Goal: Task Accomplishment & Management: Use online tool/utility

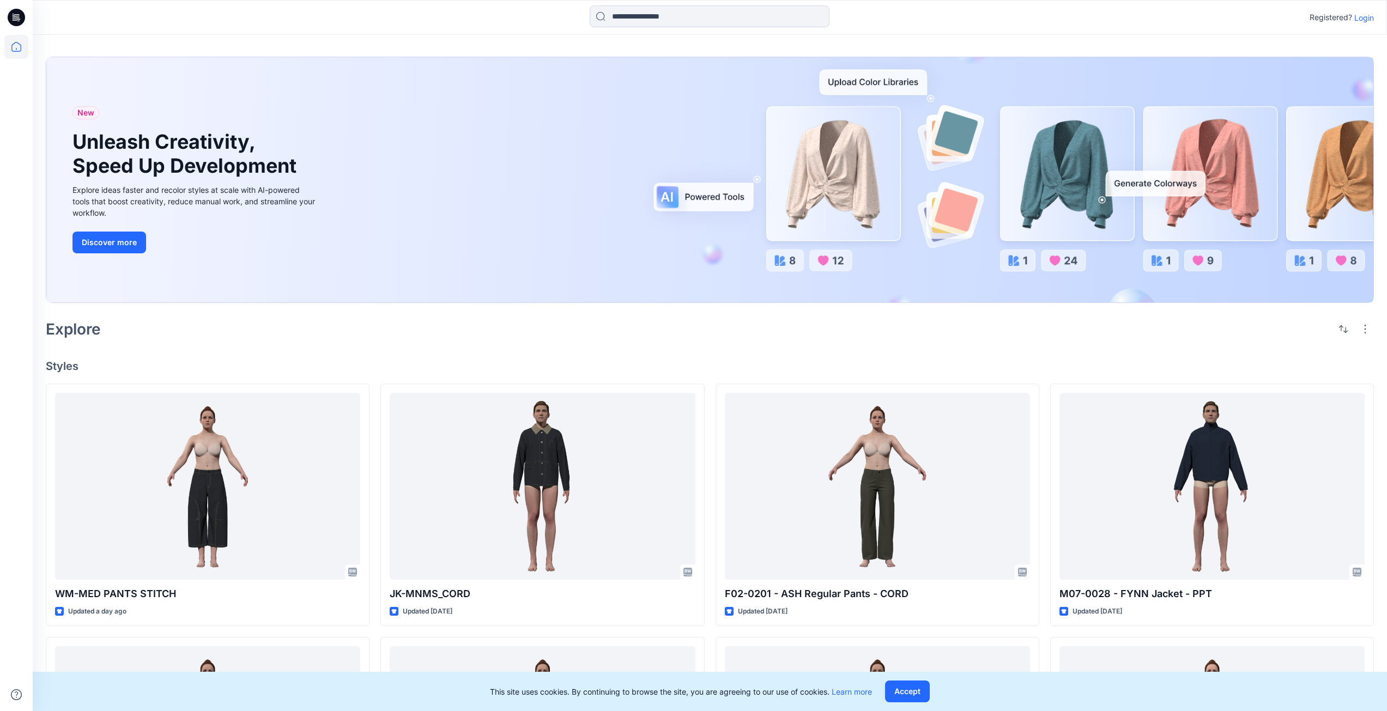
click at [1369, 21] on p "Login" at bounding box center [1364, 17] width 20 height 11
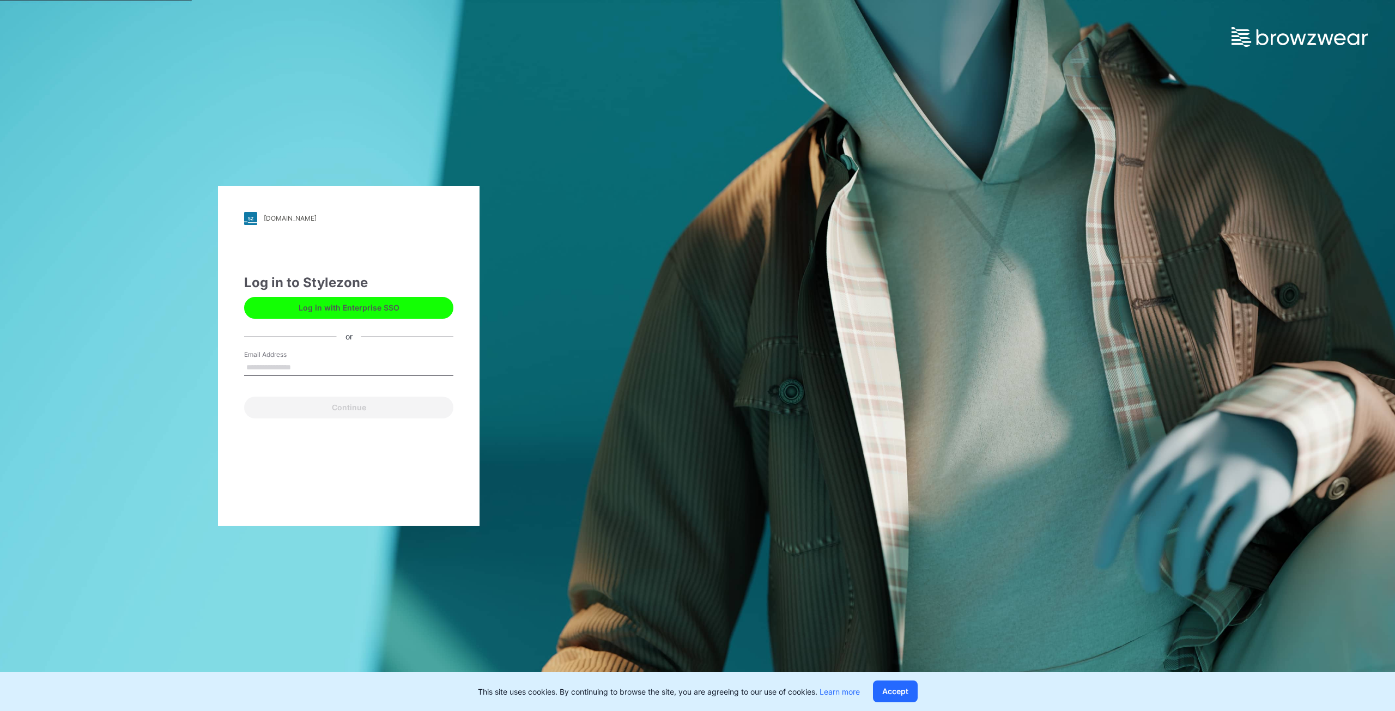
click at [367, 372] on input "Email Address" at bounding box center [348, 368] width 209 height 16
type input "**********"
click at [372, 406] on button "Continue" at bounding box center [348, 408] width 209 height 22
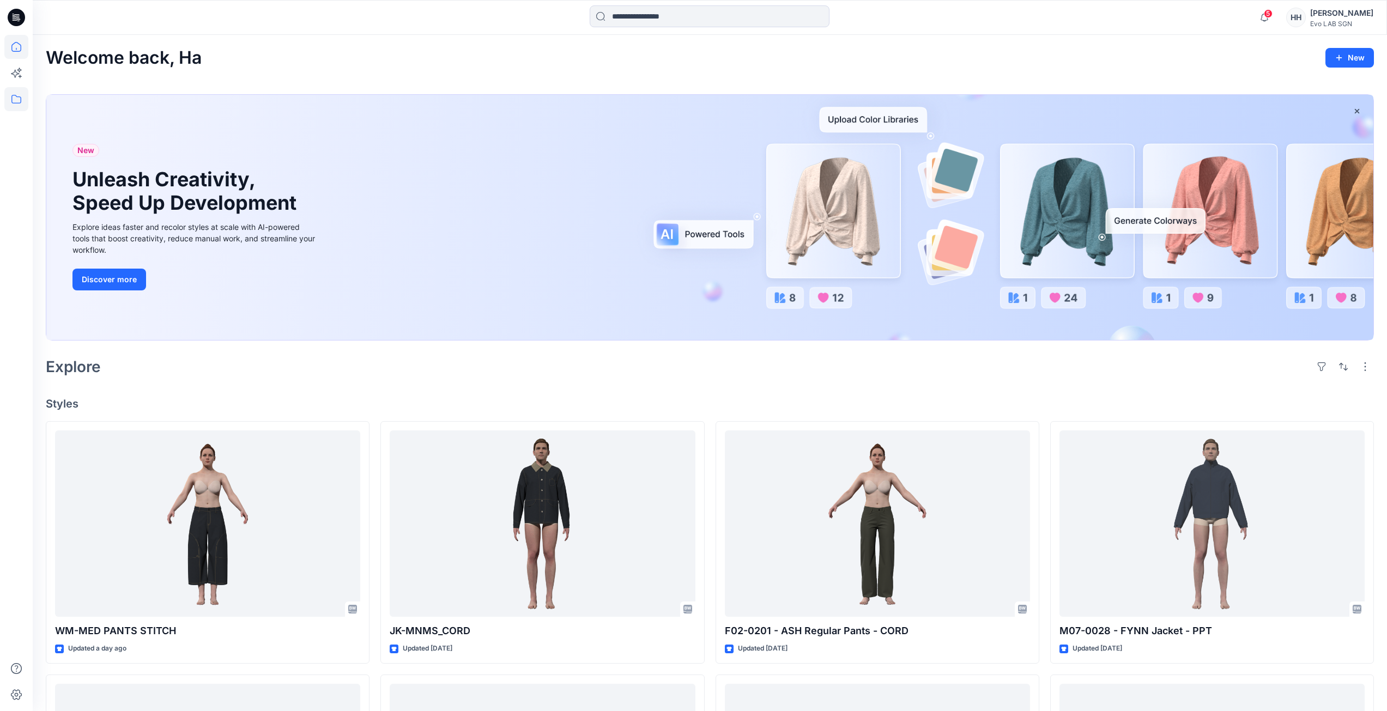
click at [13, 104] on icon at bounding box center [16, 99] width 24 height 24
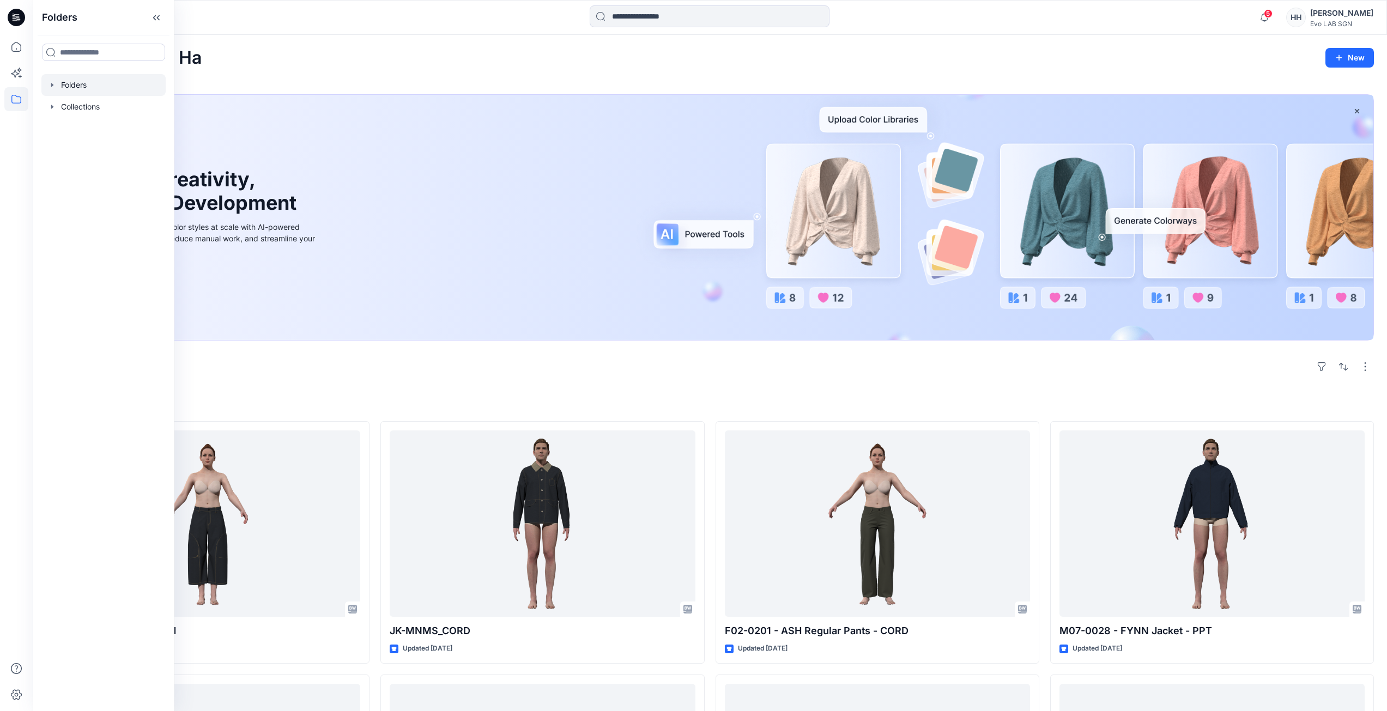
click at [104, 88] on div at bounding box center [103, 85] width 124 height 22
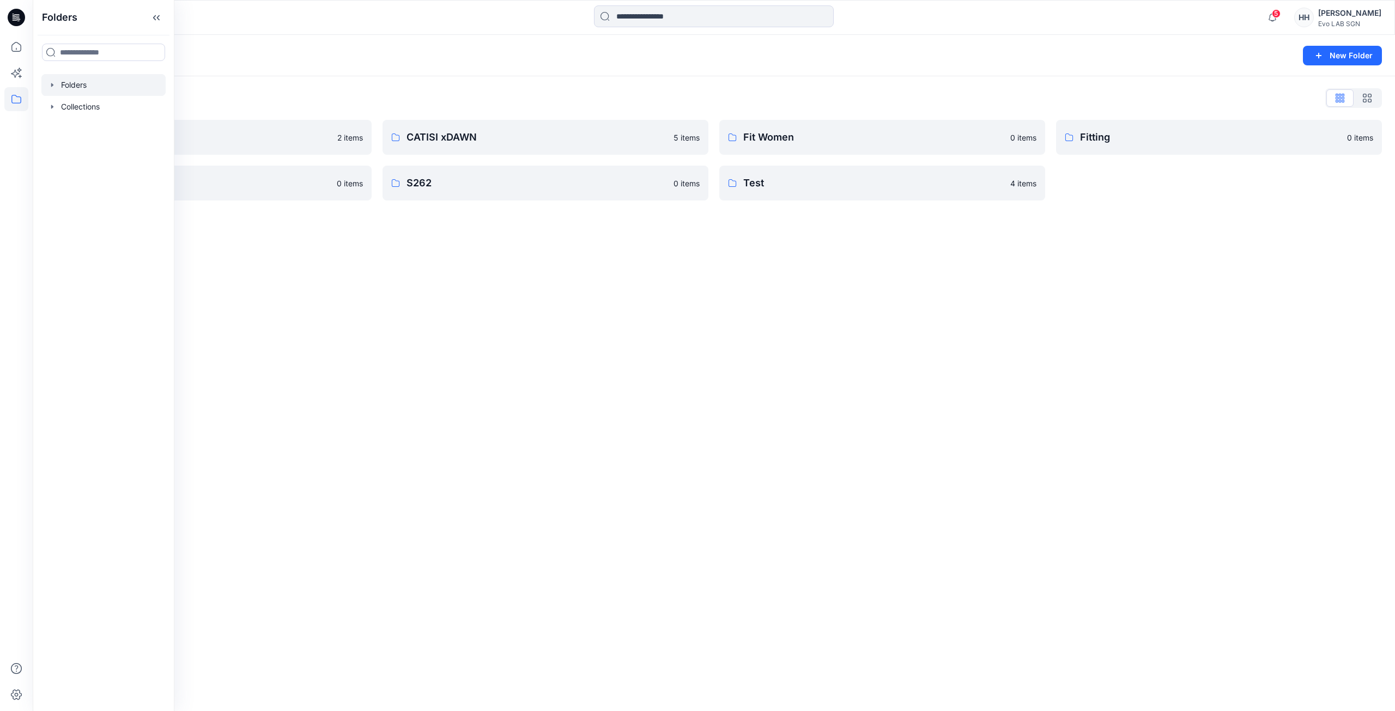
click at [456, 283] on div "Folders New Folder Folders List 3D NEW SAMPLE 2 items Practice_Onboarding 0 ite…" at bounding box center [714, 373] width 1362 height 676
click at [514, 194] on link "S262 0 items" at bounding box center [545, 183] width 326 height 35
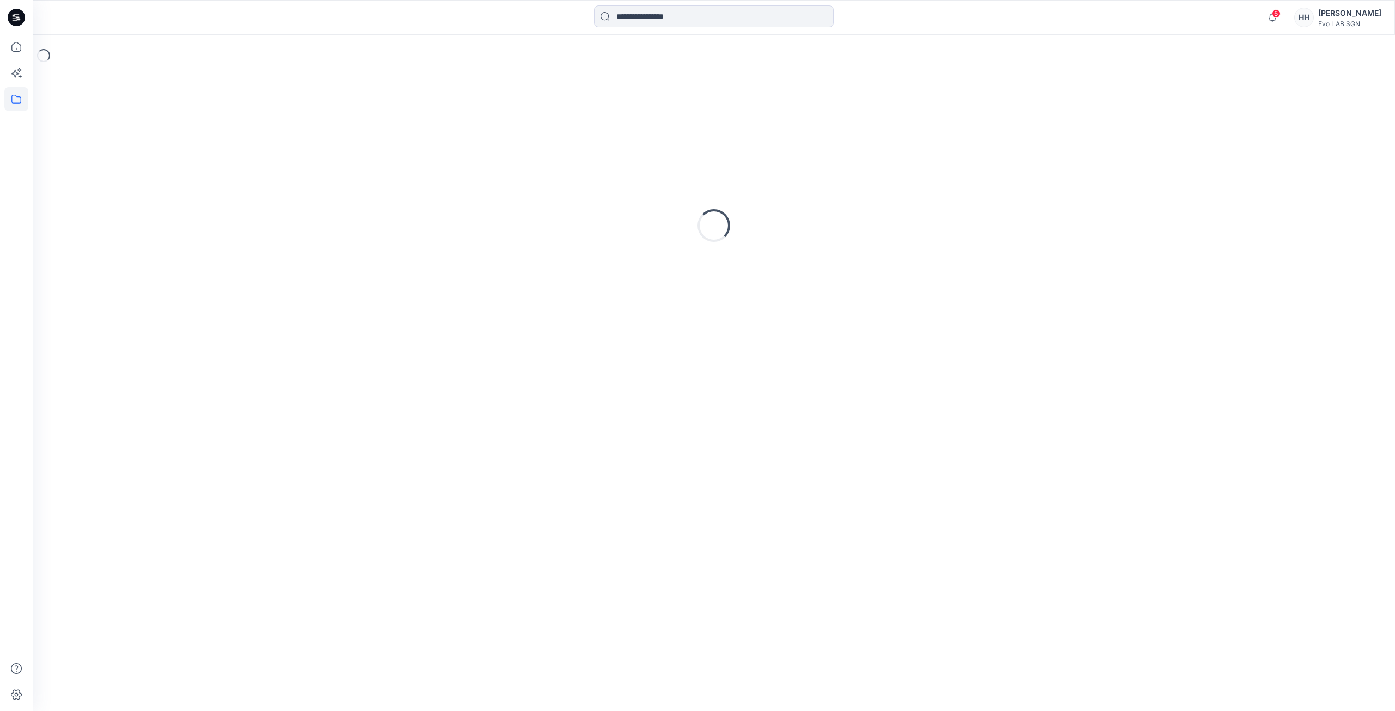
click at [514, 194] on div "Loading..." at bounding box center [714, 225] width 1336 height 272
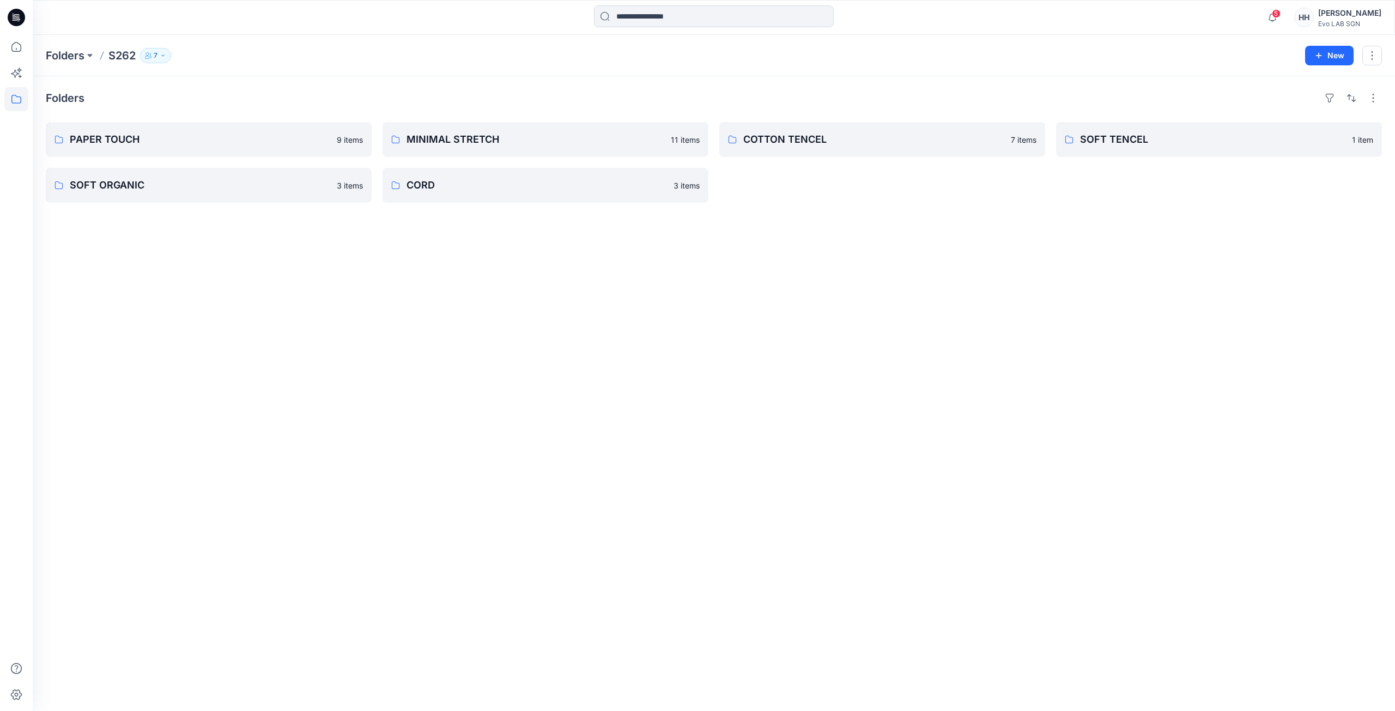
drag, startPoint x: 792, startPoint y: 220, endPoint x: 703, endPoint y: 160, distance: 107.6
click at [792, 219] on div "Folders PAPER TOUCH 9 items SOFT ORGANIC 3 items MINIMAL STRETCH 11 items CORD …" at bounding box center [714, 393] width 1362 height 635
click at [478, 146] on p "MINIMAL STRETCH" at bounding box center [544, 139] width 276 height 15
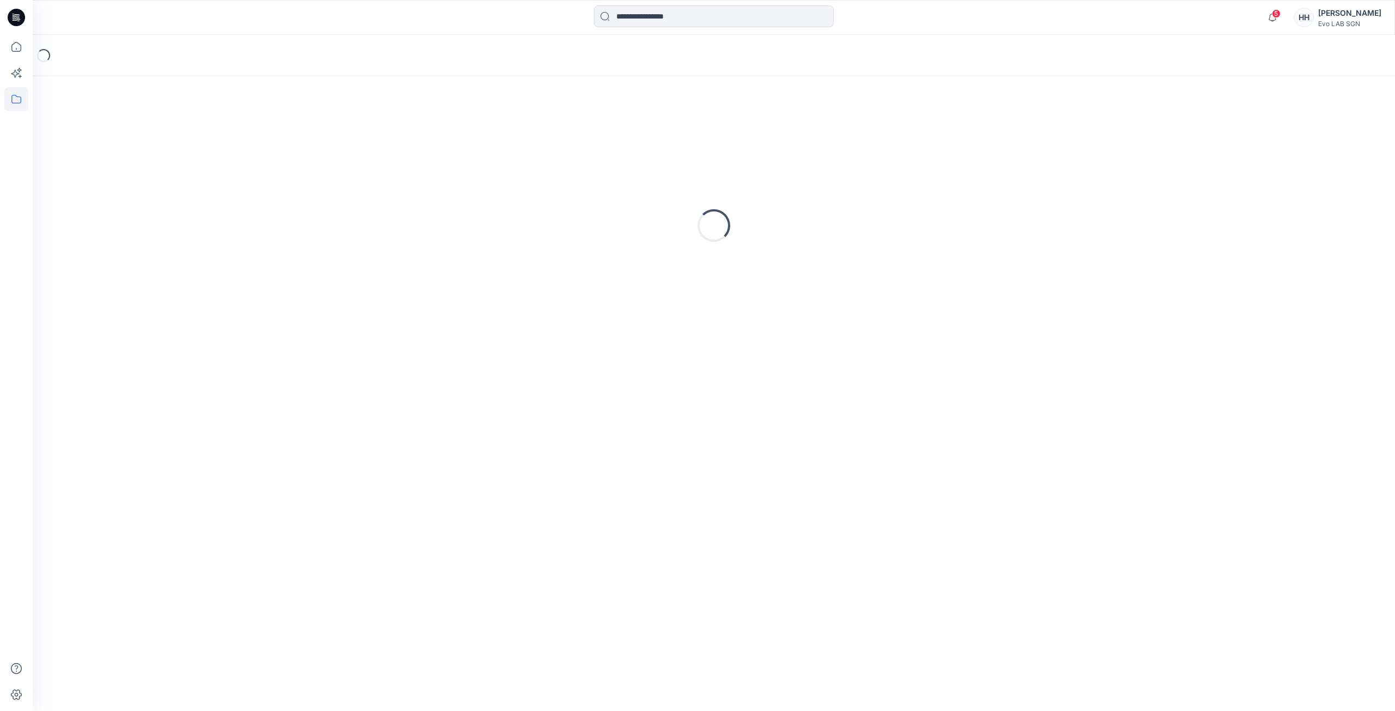
click at [478, 146] on div "Loading..." at bounding box center [714, 225] width 1336 height 272
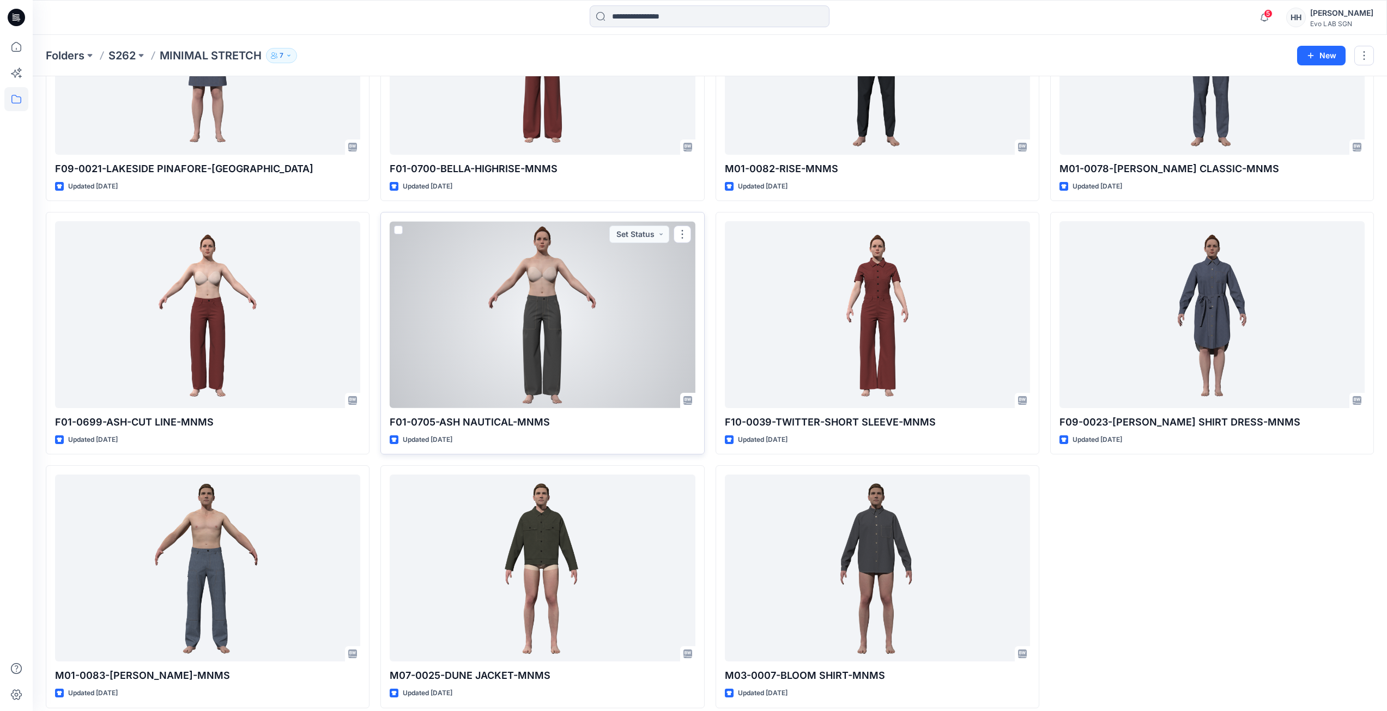
scroll to position [174, 0]
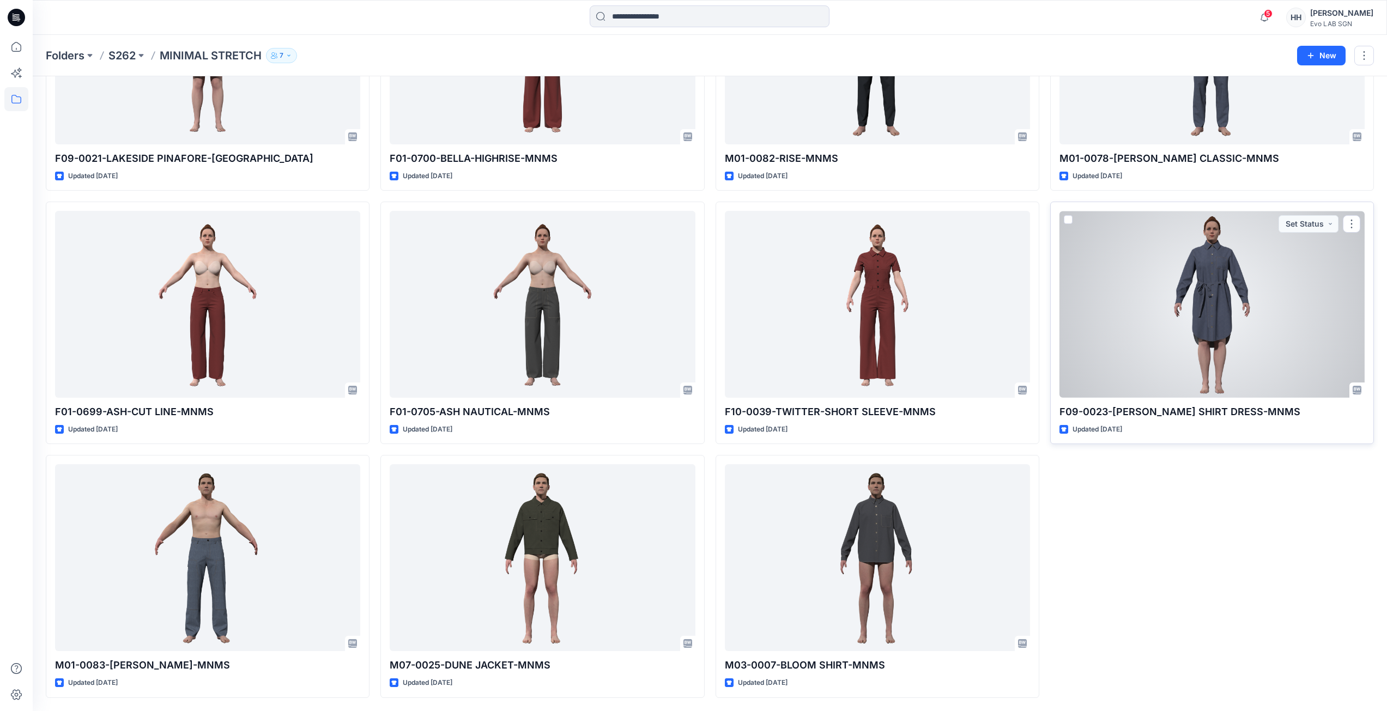
click at [1212, 313] on div at bounding box center [1211, 304] width 305 height 187
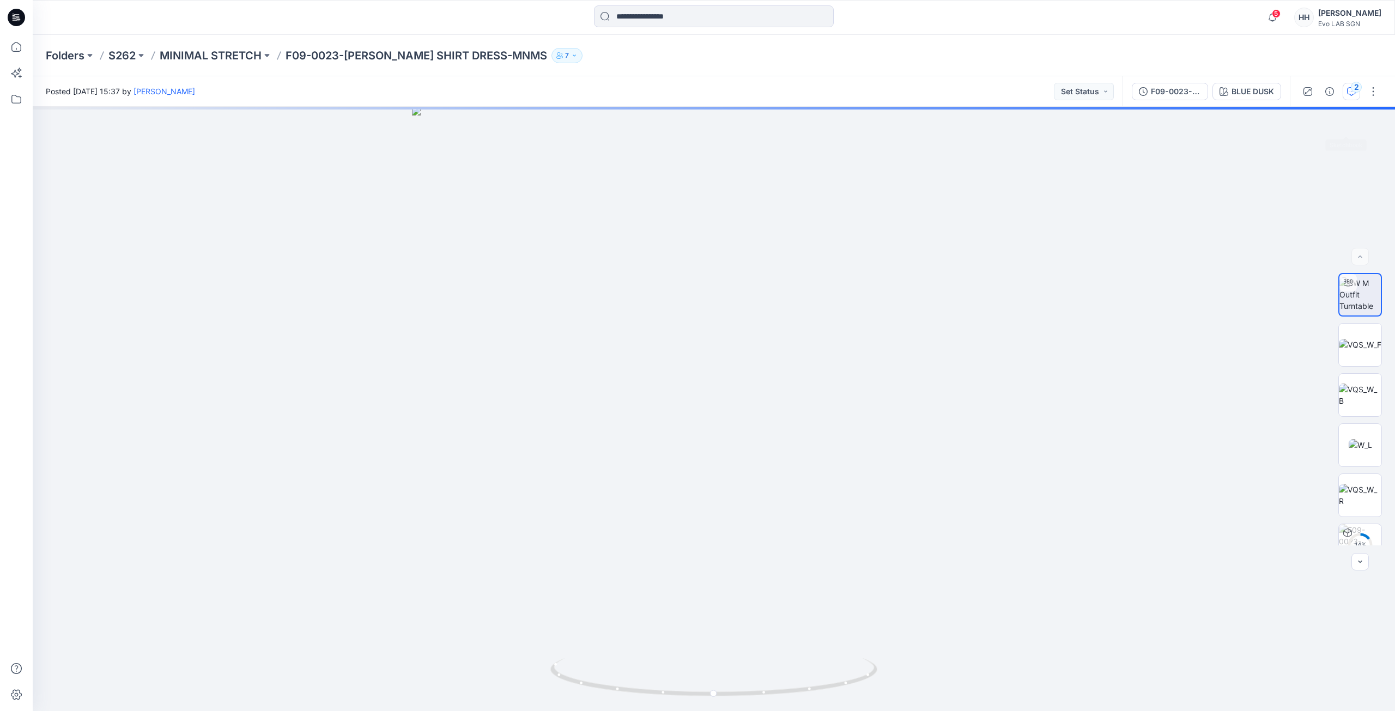
click at [1353, 93] on icon "button" at bounding box center [1351, 91] width 9 height 9
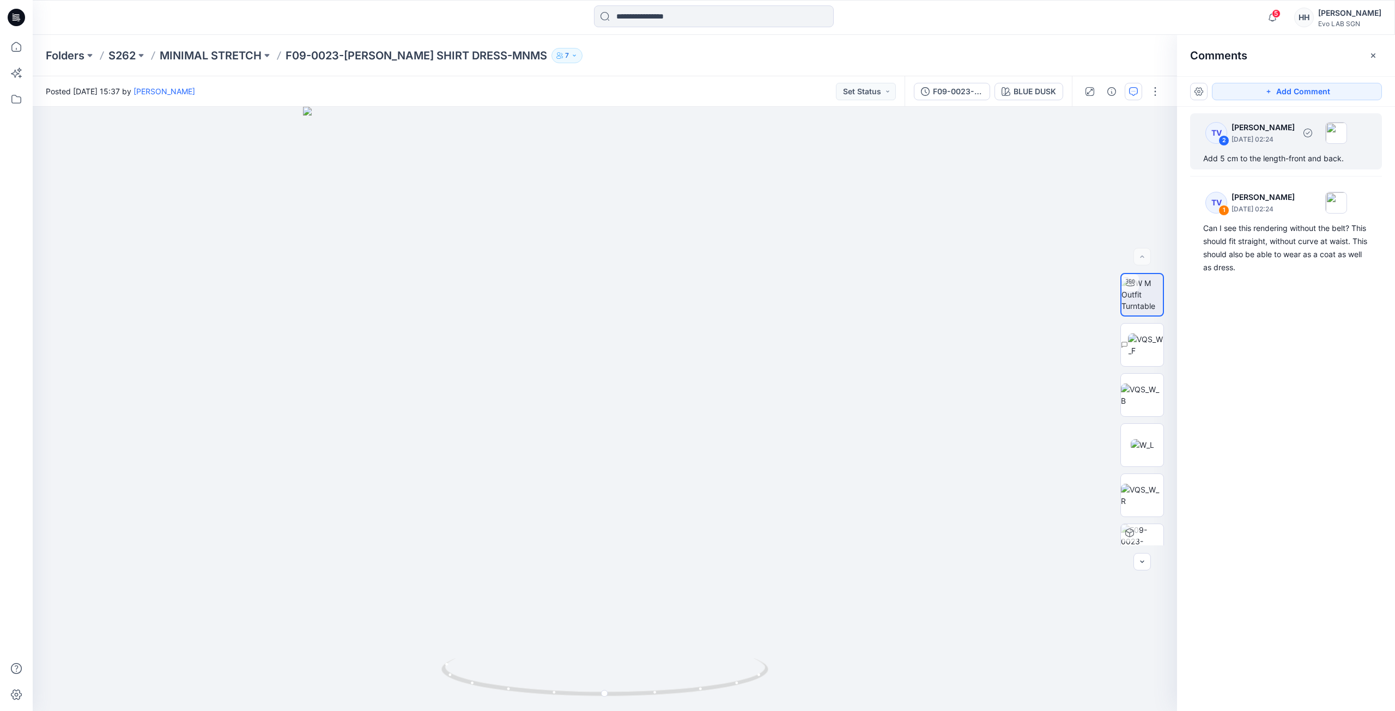
click at [1252, 154] on div "Add 5 cm to the length-front and back." at bounding box center [1286, 158] width 166 height 13
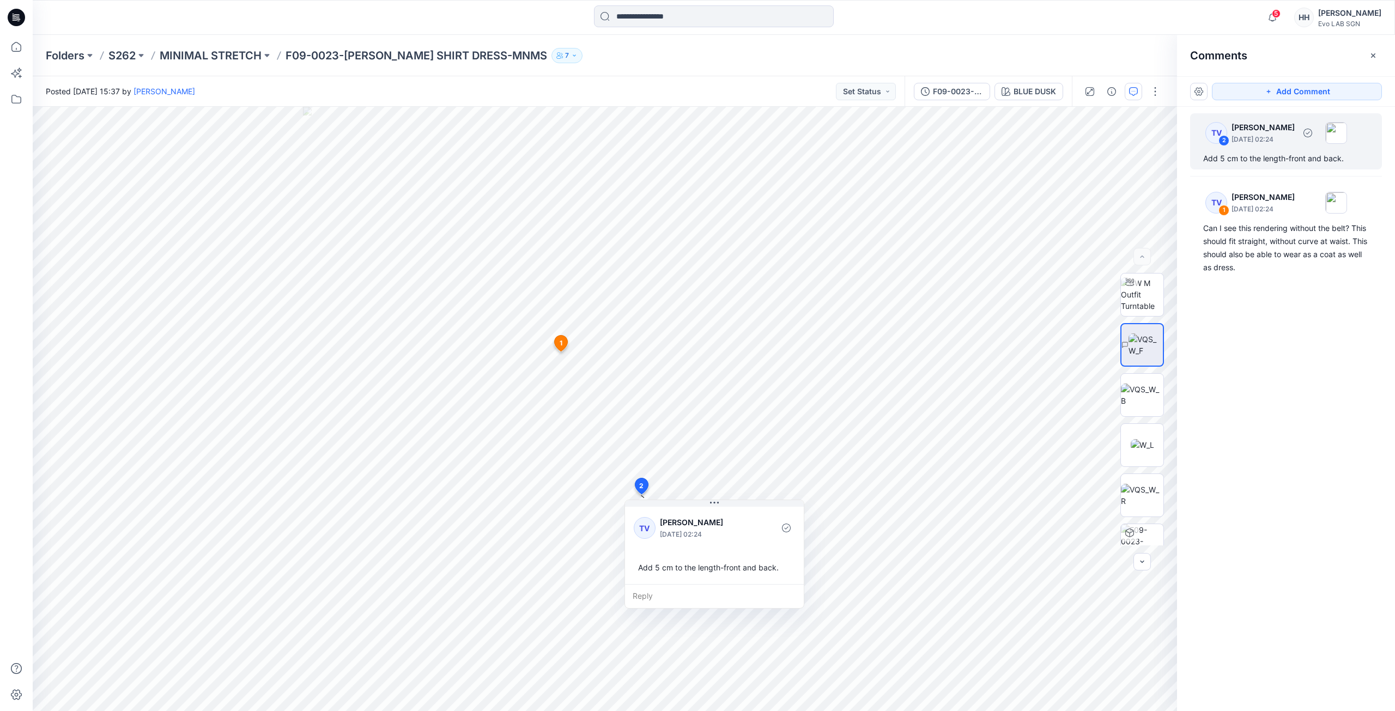
click at [1260, 160] on div "Add 5 cm to the length-front and back." at bounding box center [1286, 158] width 166 height 13
